Goal: Information Seeking & Learning: Find specific fact

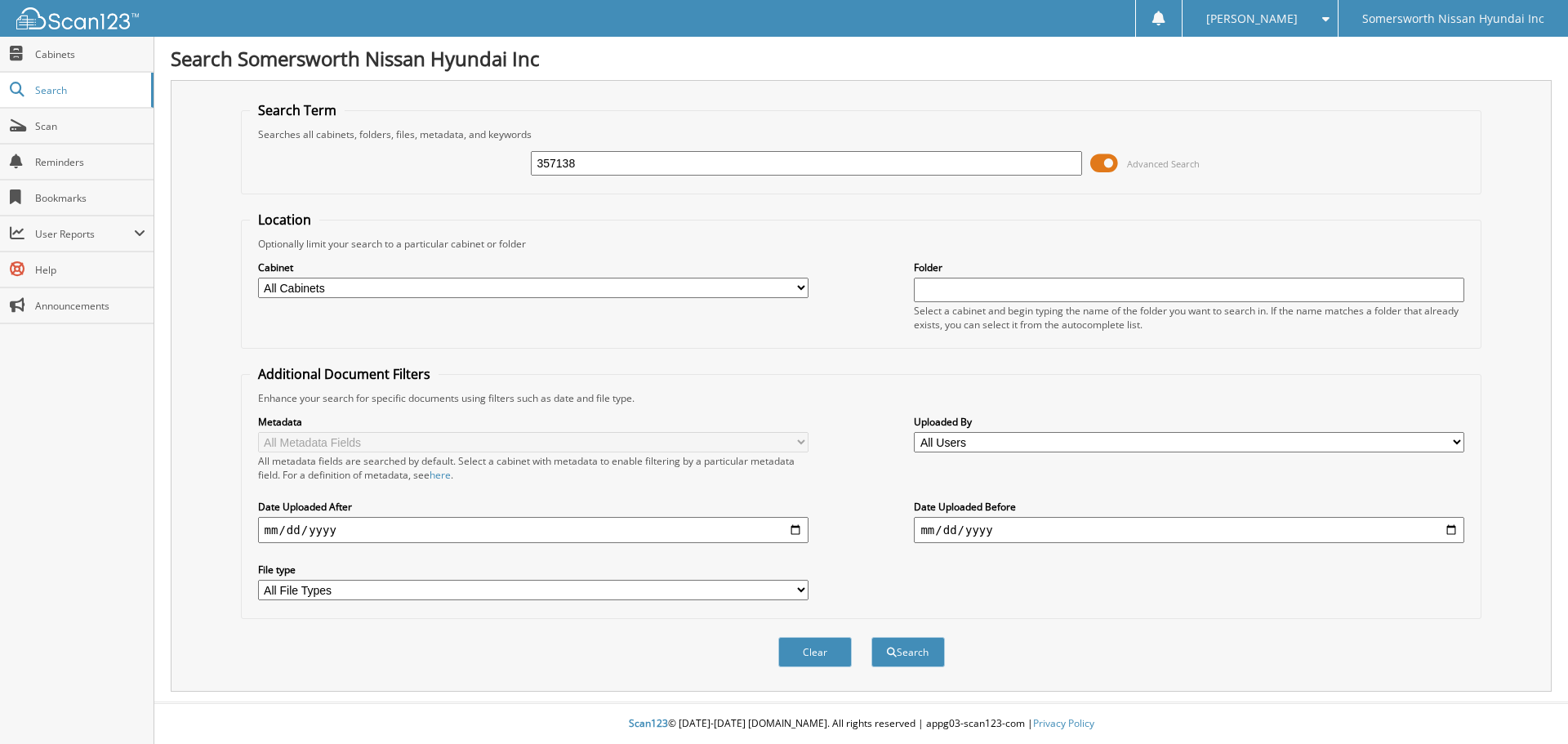
type input "357138"
click at [871, 637] on button "Search" at bounding box center [908, 652] width 73 height 30
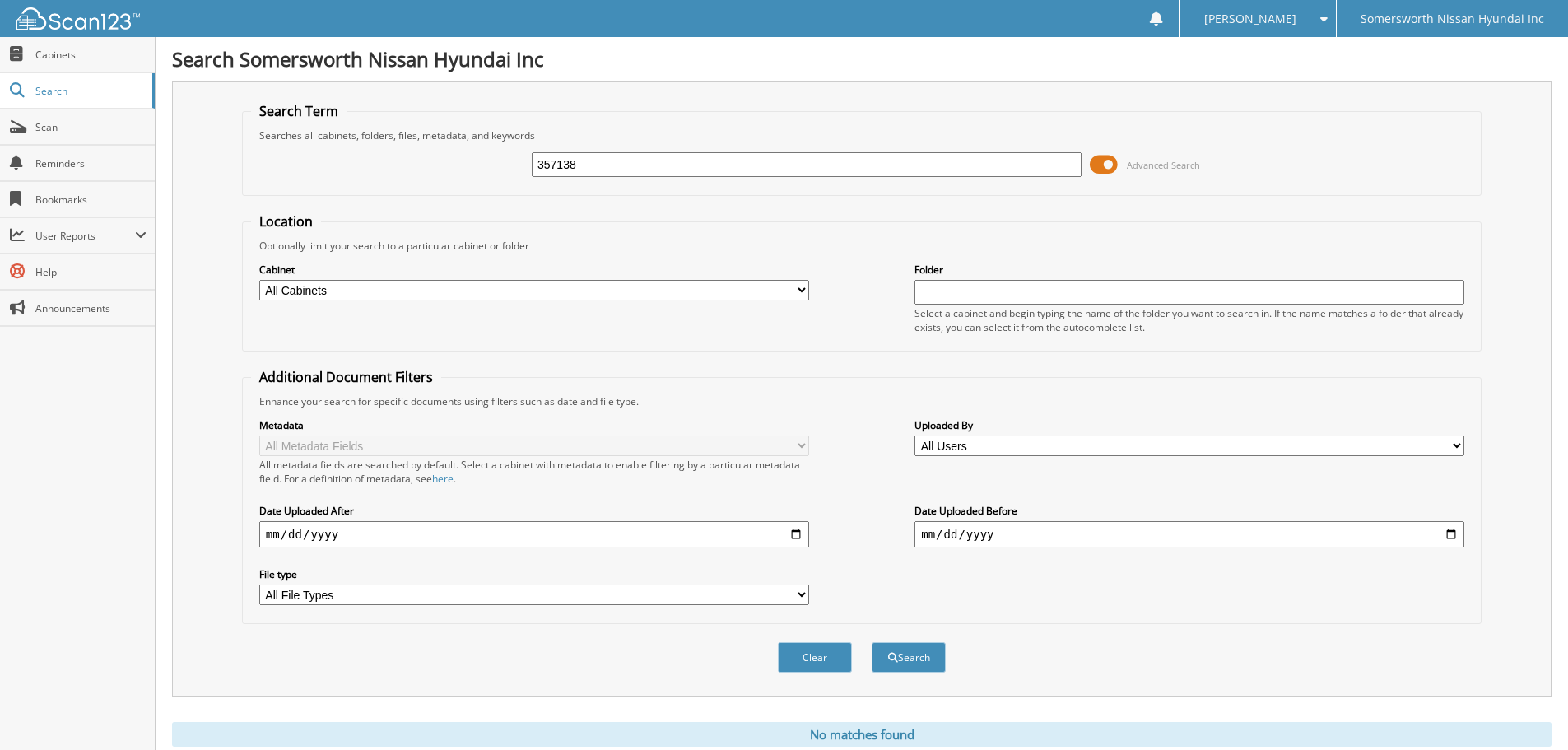
drag, startPoint x: 577, startPoint y: 172, endPoint x: 495, endPoint y: 179, distance: 82.3
click at [495, 179] on div "357138 Advanced Search" at bounding box center [861, 165] width 1221 height 44
type input "357387"
click at [872, 642] on button "Search" at bounding box center [909, 657] width 74 height 31
